Goal: Complete application form

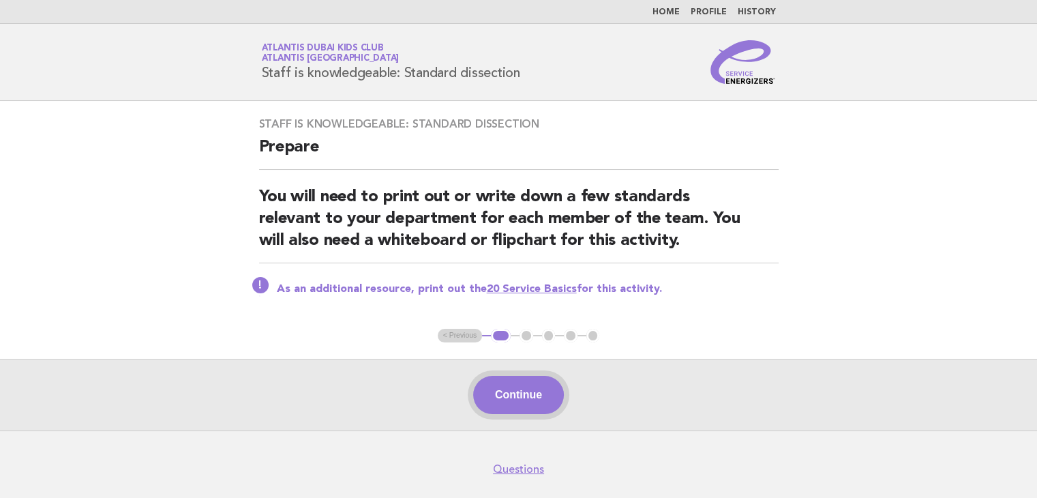
drag, startPoint x: 491, startPoint y: 366, endPoint x: 493, endPoint y: 376, distance: 10.4
click at [493, 376] on div "Continue" at bounding box center [518, 395] width 1037 height 72
click at [496, 380] on button "Continue" at bounding box center [518, 395] width 91 height 38
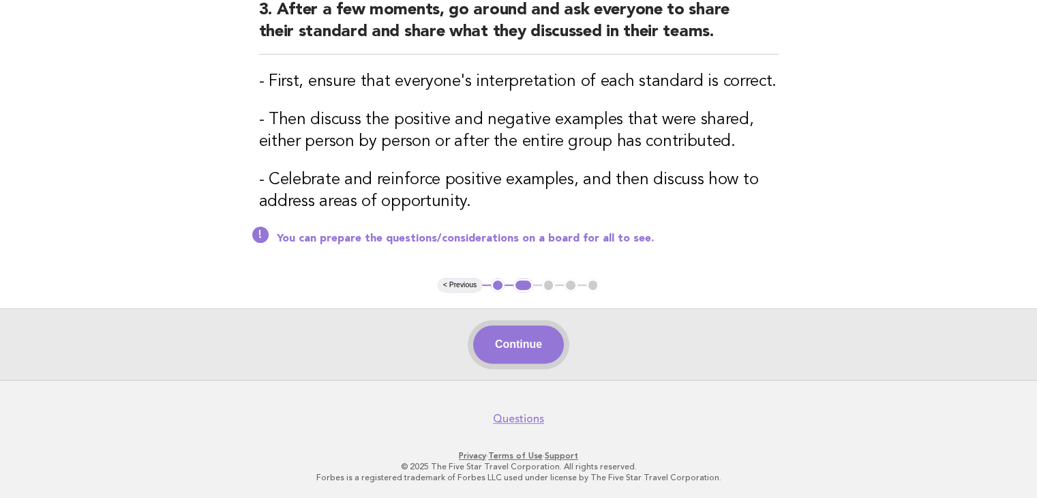
click at [537, 329] on button "Continue" at bounding box center [518, 344] width 91 height 38
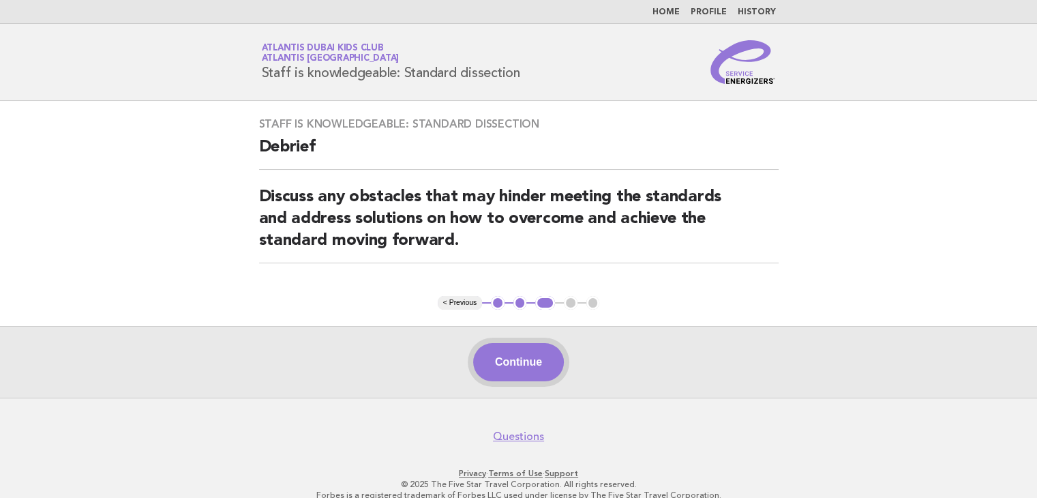
click at [522, 358] on button "Continue" at bounding box center [518, 362] width 91 height 38
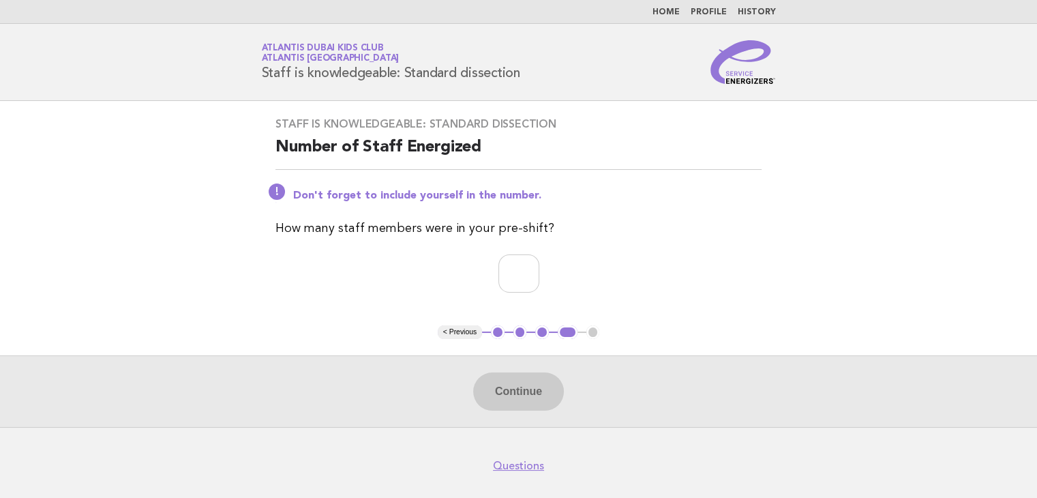
click at [500, 252] on div "Staff is knowledgeable: Standard dissection Number of Staff Energized Don't for…" at bounding box center [518, 213] width 519 height 224
click at [509, 271] on input "number" at bounding box center [518, 273] width 41 height 38
type input "*"
click at [521, 391] on button "Continue" at bounding box center [518, 391] width 91 height 38
